Goal: Task Accomplishment & Management: Complete application form

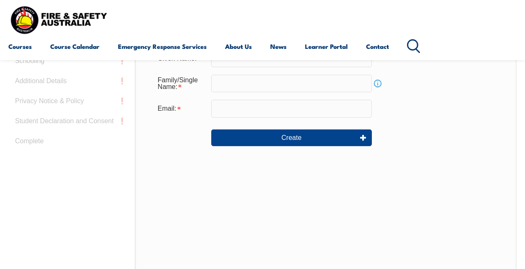
scroll to position [197, 0]
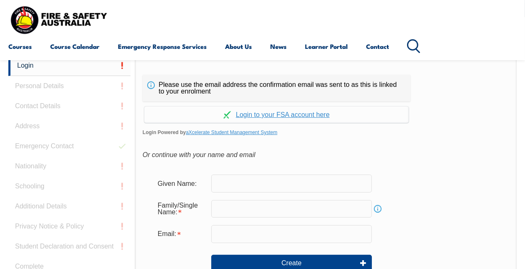
click at [251, 212] on input "text" at bounding box center [291, 209] width 160 height 18
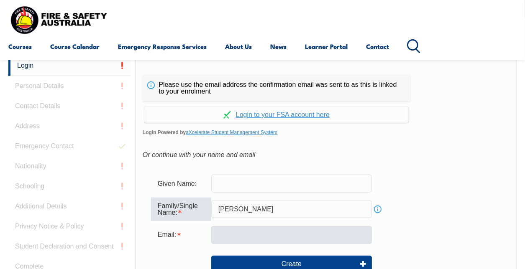
type input "[PERSON_NAME]"
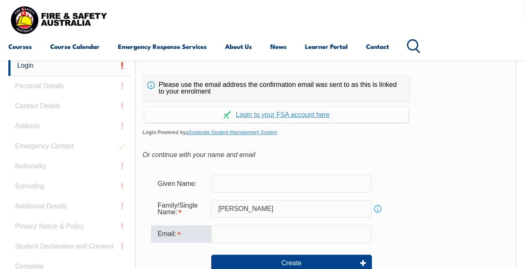
click at [232, 234] on input "email" at bounding box center [291, 234] width 160 height 18
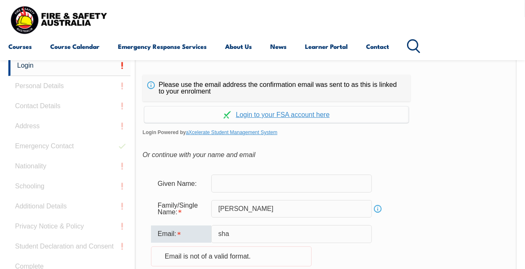
type input "[PERSON_NAME][EMAIL_ADDRESS][DOMAIN_NAME]"
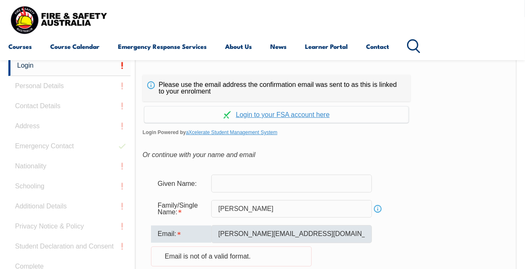
type input "[PERSON_NAME]"
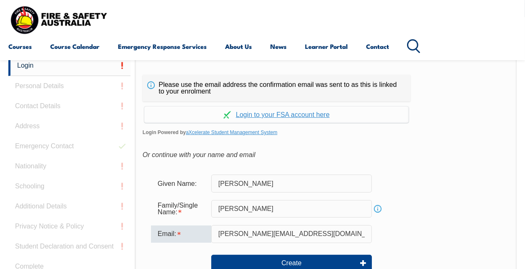
scroll to position [239, 0]
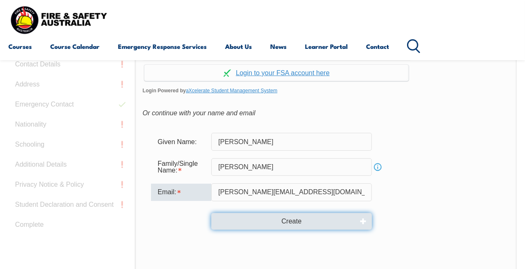
click at [293, 224] on button "Create" at bounding box center [291, 221] width 160 height 17
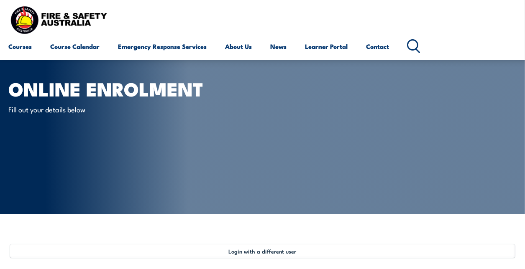
type input "[PERSON_NAME]"
type input "[DATE]"
type input "NCY49YLJYJ"
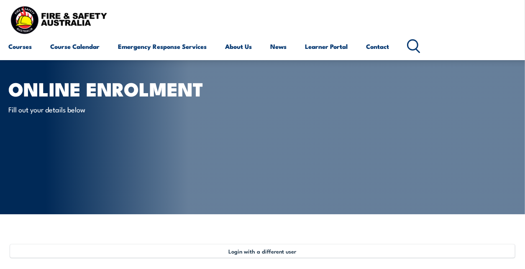
select select "M"
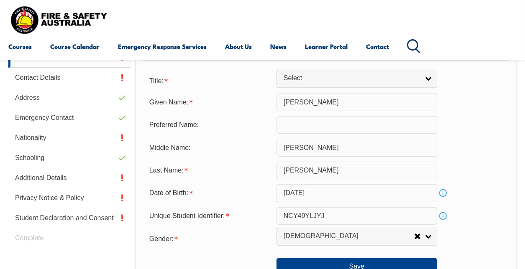
scroll to position [328, 0]
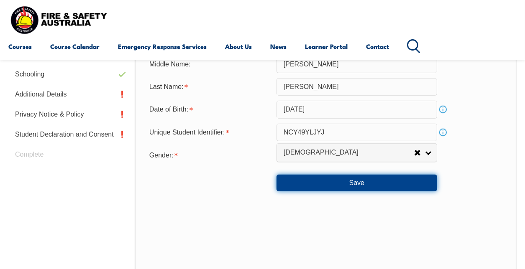
click at [356, 183] on button "Save" at bounding box center [356, 183] width 160 height 17
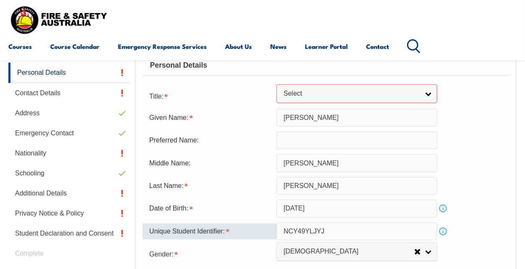
scroll to position [187, 0]
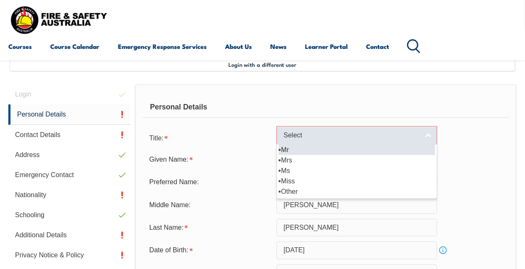
click at [426, 135] on link "Select" at bounding box center [356, 135] width 160 height 19
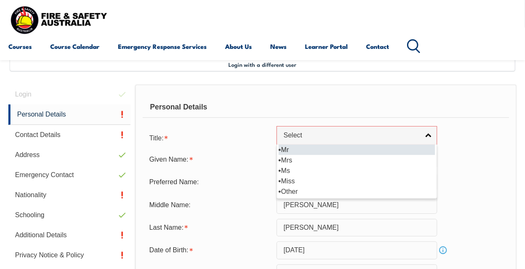
click at [283, 149] on li "Mr" at bounding box center [356, 150] width 156 height 10
select select "Mr"
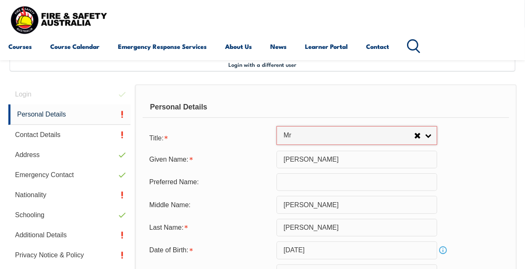
scroll to position [312, 0]
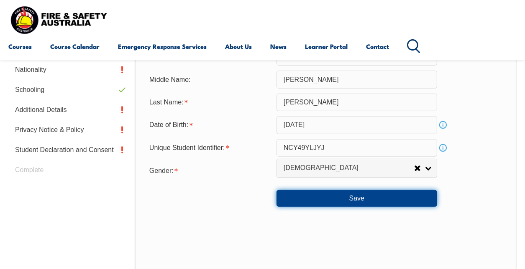
click at [343, 201] on button "Save" at bounding box center [356, 198] width 160 height 17
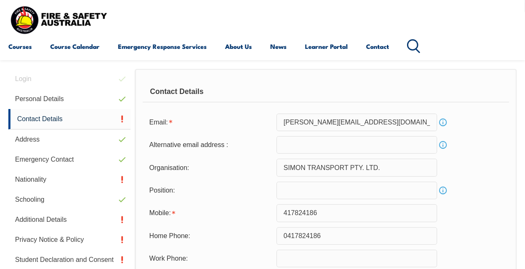
scroll to position [244, 0]
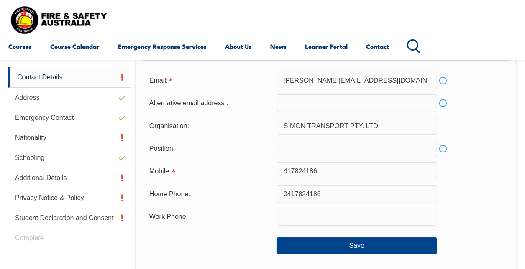
click at [283, 170] on input "417824186" at bounding box center [356, 172] width 160 height 18
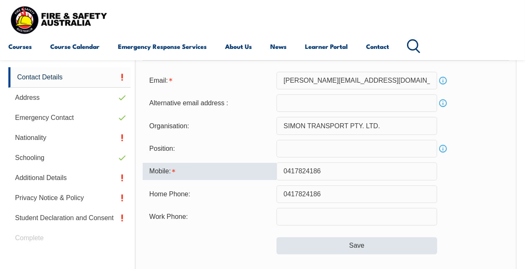
type input "0417824186"
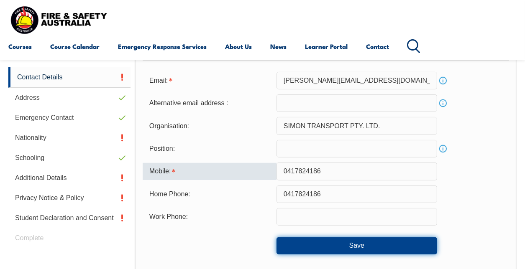
click at [352, 242] on button "Save" at bounding box center [356, 245] width 160 height 17
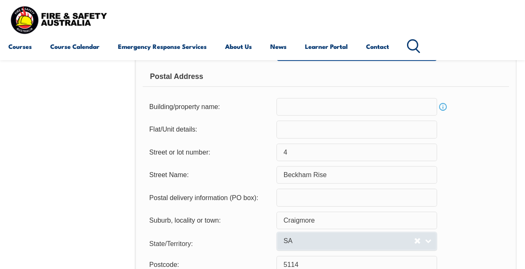
scroll to position [620, 0]
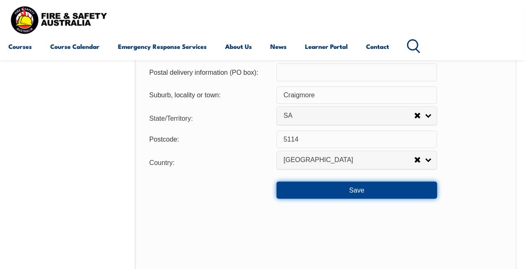
click at [338, 190] on button "Save" at bounding box center [356, 190] width 160 height 17
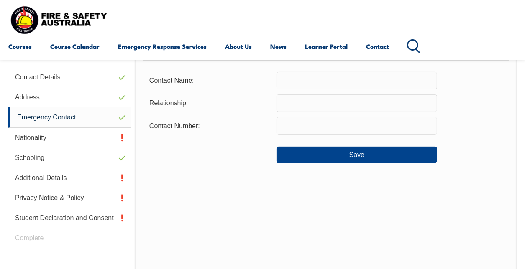
scroll to position [202, 0]
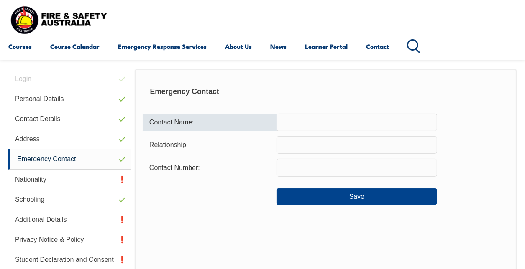
click at [307, 122] on input "text" at bounding box center [356, 123] width 160 height 18
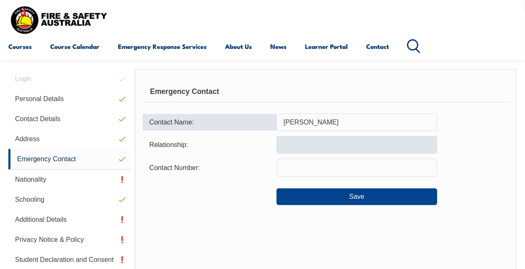
type input "[PERSON_NAME]"
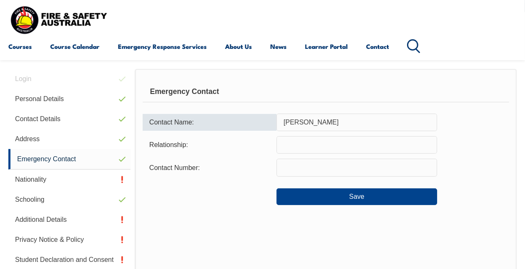
click at [281, 143] on input "text" at bounding box center [356, 145] width 160 height 18
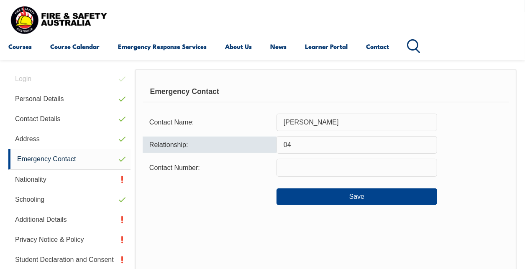
type input "0"
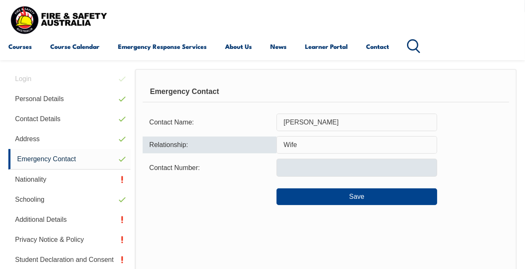
type input "Wife"
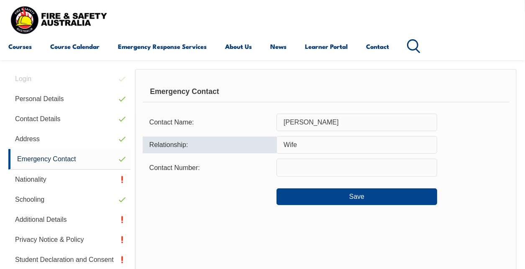
click at [289, 167] on input "text" at bounding box center [356, 168] width 160 height 18
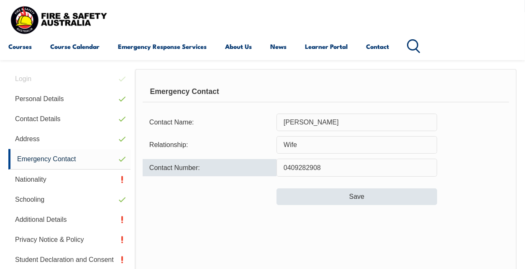
type input "0409282908"
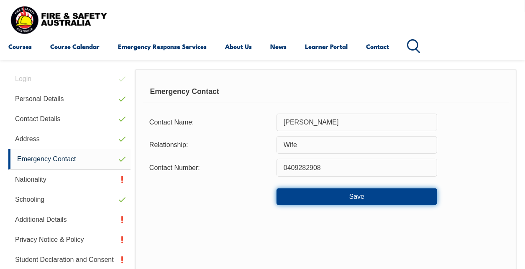
click at [303, 195] on button "Save" at bounding box center [356, 196] width 160 height 17
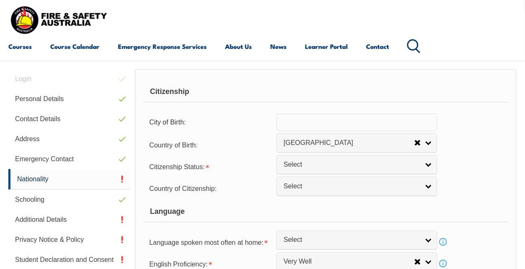
click at [313, 121] on input "text" at bounding box center [356, 123] width 160 height 18
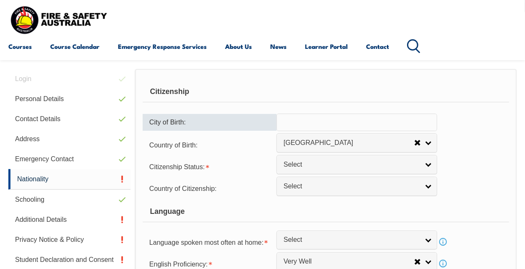
scroll to position [244, 0]
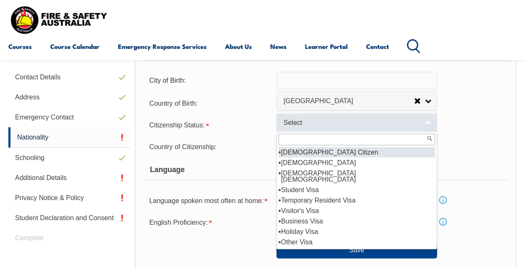
click at [342, 115] on link "Select" at bounding box center [356, 122] width 160 height 19
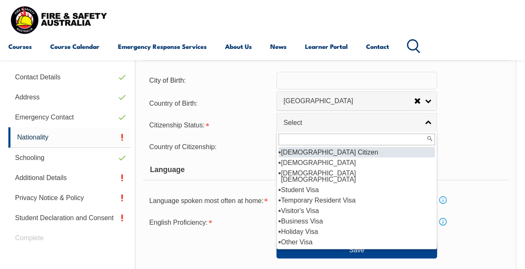
click at [321, 152] on li "[DEMOGRAPHIC_DATA] Citizen" at bounding box center [356, 152] width 156 height 10
select select "1"
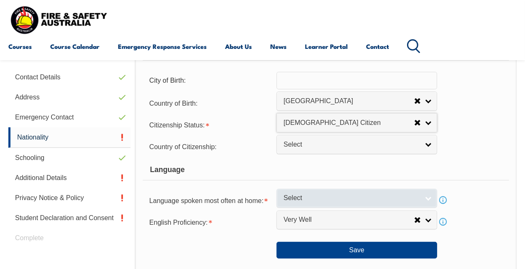
click at [321, 196] on span "Select" at bounding box center [350, 198] width 135 height 9
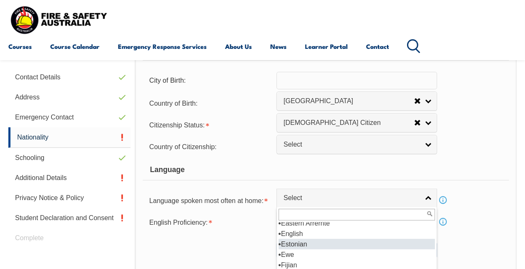
scroll to position [1041, 0]
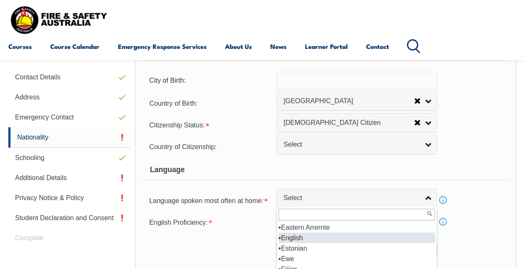
click at [313, 238] on li "English" at bounding box center [356, 238] width 156 height 10
select select "1201"
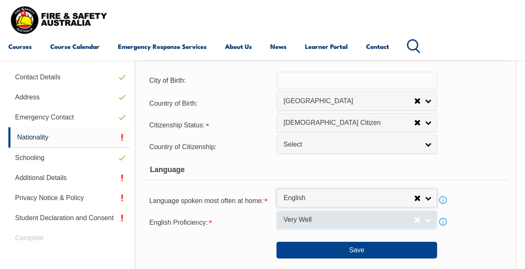
click at [349, 223] on span "Very Well" at bounding box center [348, 220] width 130 height 9
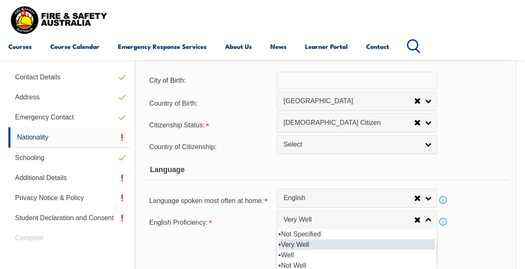
click at [351, 242] on li "Very Well" at bounding box center [356, 244] width 156 height 10
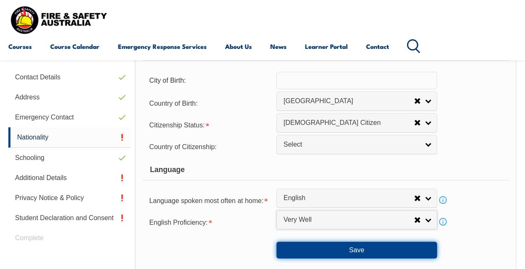
click at [344, 247] on button "Save" at bounding box center [356, 250] width 160 height 17
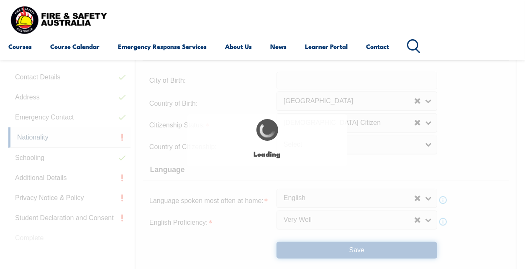
select select "false"
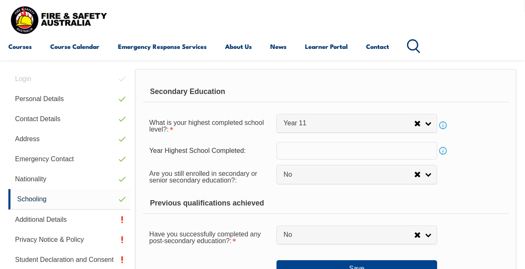
scroll to position [244, 0]
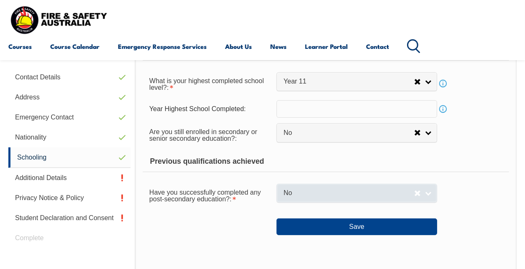
click at [425, 194] on link "No" at bounding box center [356, 193] width 160 height 19
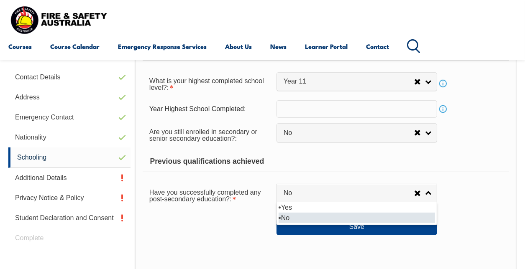
click at [321, 216] on li "No" at bounding box center [356, 218] width 156 height 10
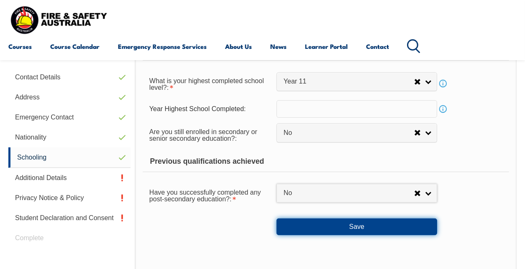
click at [340, 229] on button "Save" at bounding box center [356, 227] width 160 height 17
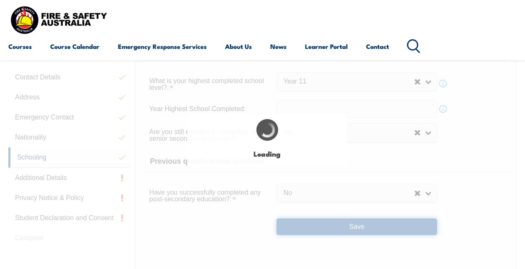
select select "false"
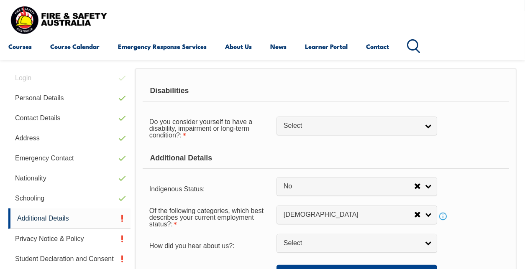
scroll to position [202, 0]
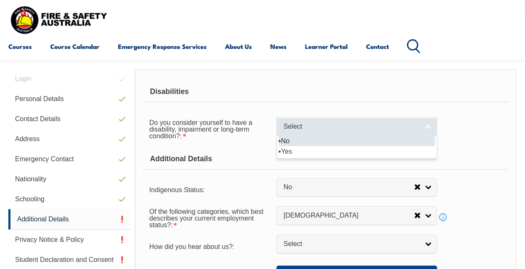
click at [429, 122] on link "Select" at bounding box center [356, 126] width 160 height 19
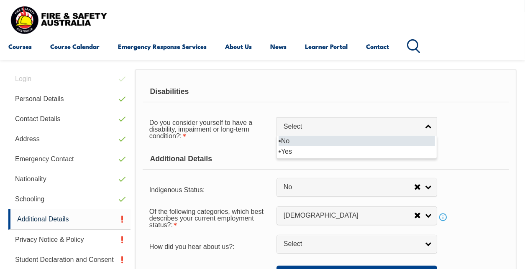
click at [395, 144] on li "No" at bounding box center [356, 141] width 156 height 10
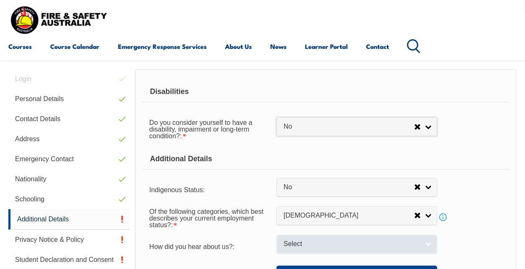
scroll to position [286, 0]
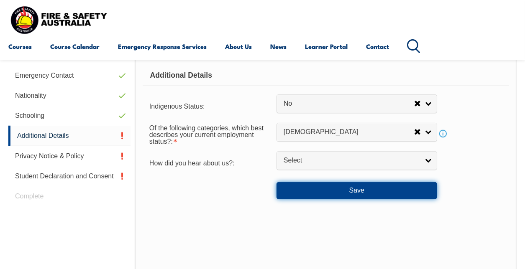
click at [359, 191] on button "Save" at bounding box center [356, 190] width 160 height 17
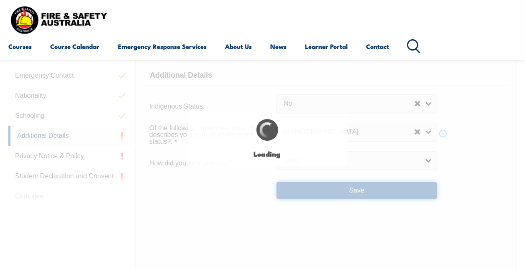
select select "false"
select select
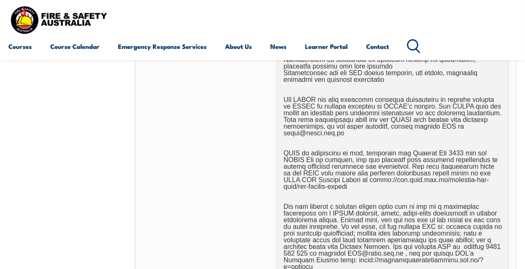
scroll to position [578, 0]
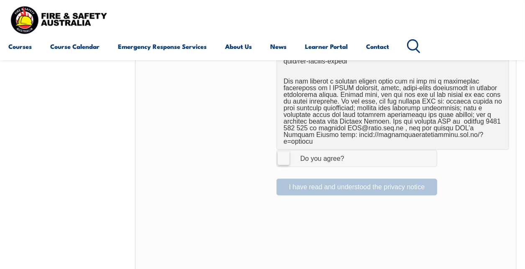
click at [281, 150] on label "I Agree Do you agree?" at bounding box center [356, 158] width 160 height 17
click at [351, 150] on input "I Agree Do you agree?" at bounding box center [358, 158] width 14 height 16
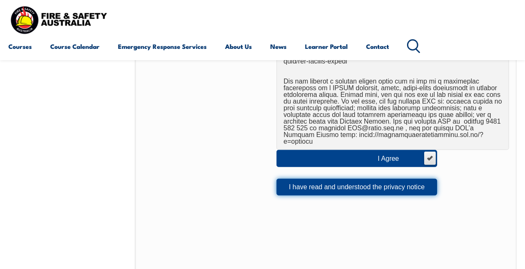
click at [334, 179] on button "I have read and understood the privacy notice" at bounding box center [356, 187] width 160 height 17
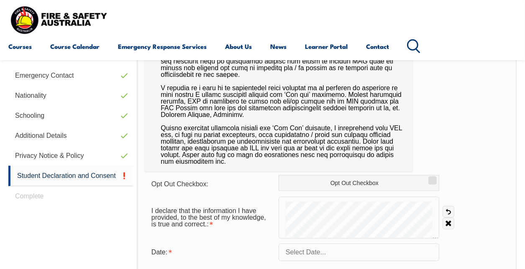
scroll to position [369, 0]
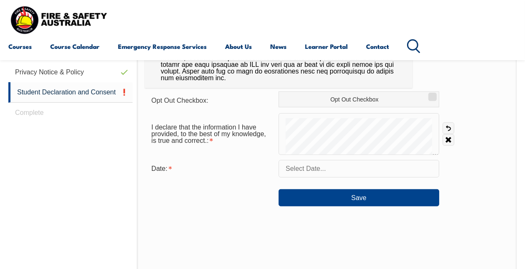
click at [322, 163] on input "text" at bounding box center [358, 169] width 160 height 18
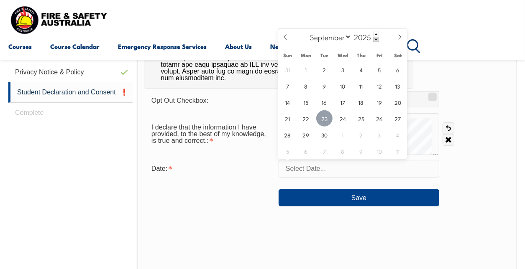
click at [320, 118] on span "23" at bounding box center [324, 118] width 16 height 16
type input "[DATE]"
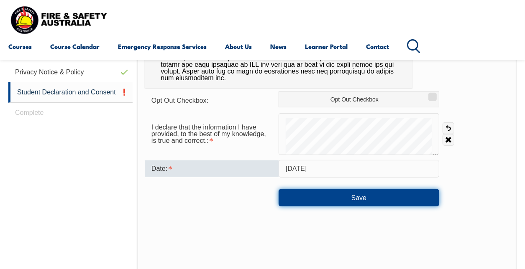
click at [360, 197] on button "Save" at bounding box center [358, 197] width 160 height 17
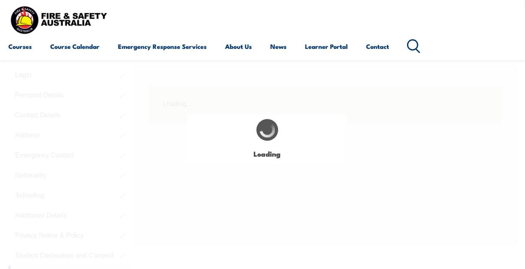
scroll to position [202, 0]
